Goal: Information Seeking & Learning: Learn about a topic

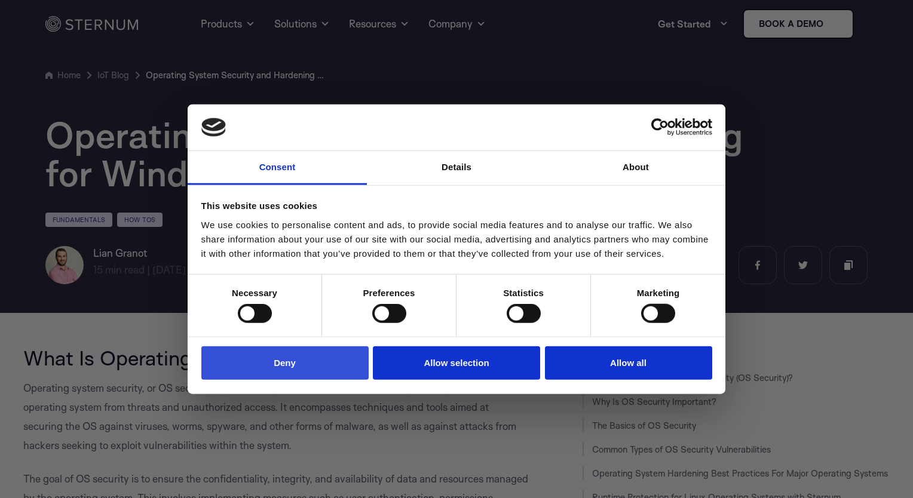
click at [319, 367] on button "Deny" at bounding box center [284, 363] width 167 height 34
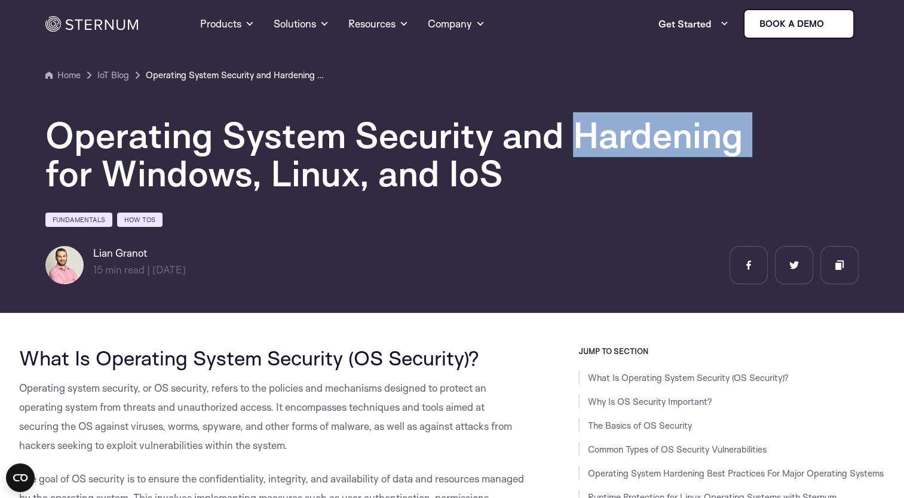
click at [671, 99] on div "Operating System Security and Hardening for Windows, Linux, and IoS Fundamental…" at bounding box center [451, 183] width 813 height 202
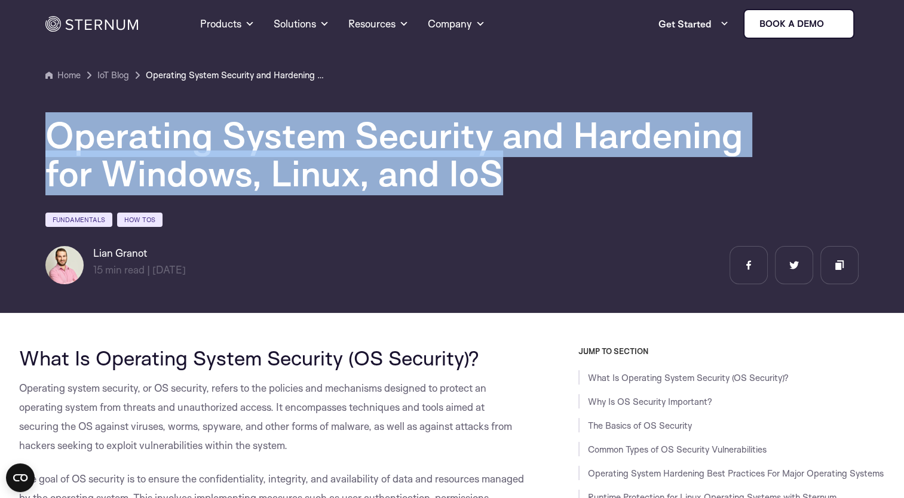
drag, startPoint x: 667, startPoint y: 88, endPoint x: 671, endPoint y: 99, distance: 11.8
click at [671, 99] on div "Operating System Security and Hardening for Windows, Linux, and IoS Fundamental…" at bounding box center [451, 183] width 813 height 202
drag, startPoint x: 671, startPoint y: 99, endPoint x: 800, endPoint y: 156, distance: 141.2
click at [800, 156] on div "Operating System Security and Hardening for Windows, Linux, and IoS Fundamental…" at bounding box center [451, 183] width 813 height 202
click at [800, 156] on div "Operating System Security and Hardening for Windows, Linux, and IoS" at bounding box center [451, 154] width 813 height 76
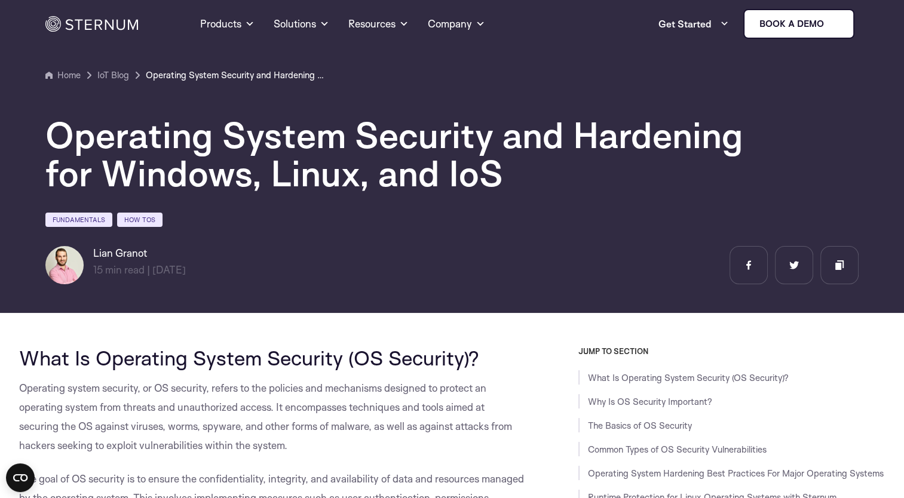
click at [676, 211] on div "Fundamentals How Tos" at bounding box center [451, 221] width 813 height 20
drag, startPoint x: 93, startPoint y: 251, endPoint x: 165, endPoint y: 253, distance: 71.7
click at [165, 253] on h6 "Lian Granot" at bounding box center [139, 253] width 93 height 14
copy h6 "Lian Granot"
